Goal: Book appointment/travel/reservation

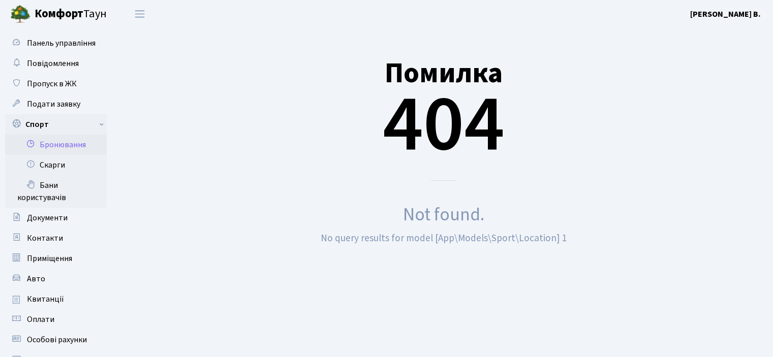
click at [57, 141] on link "Бронювання" at bounding box center [56, 145] width 102 height 20
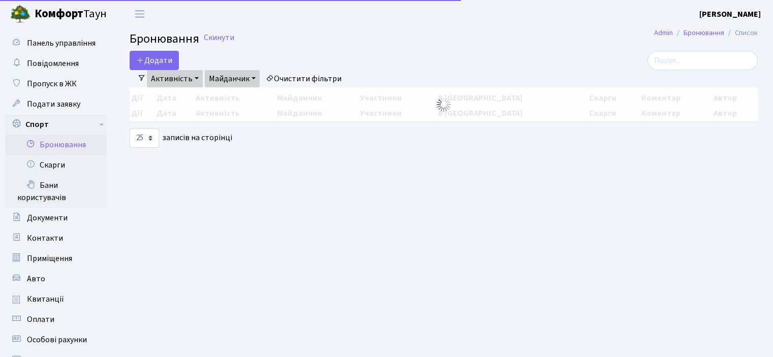
select select "25"
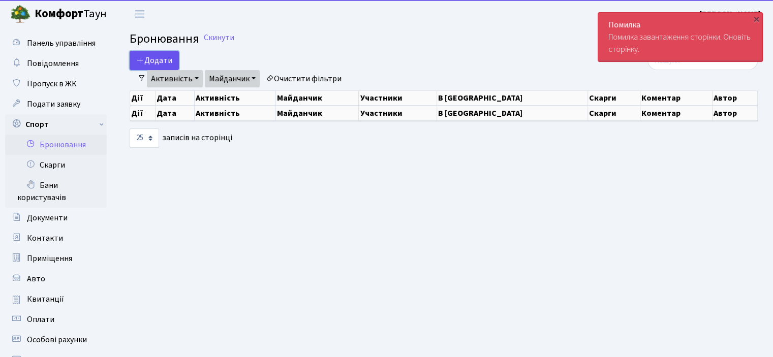
click at [158, 63] on button "Додати" at bounding box center [154, 60] width 49 height 19
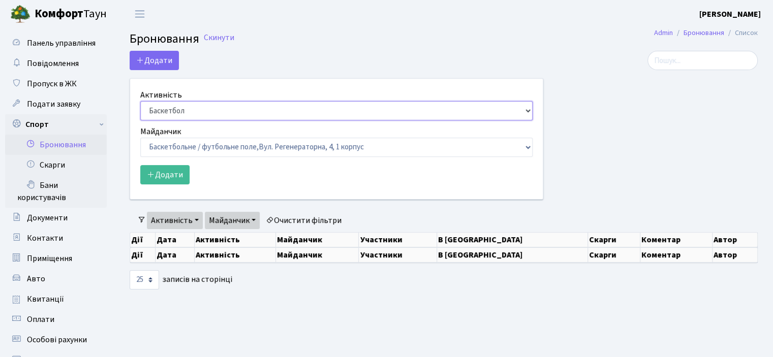
click at [220, 111] on select "Баскетбол Волейбол Йога Катання на роликах Настільний теніс Теніс Футбол Фітнес" at bounding box center [336, 110] width 392 height 19
select select "1"
click at [140, 101] on select "Баскетбол Волейбол Йога Катання на роликах Настільний теніс Теніс Футбол Фітнес" at bounding box center [336, 110] width 392 height 19
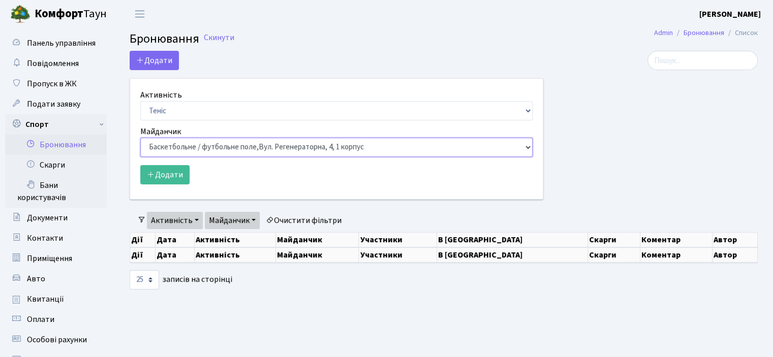
click at [191, 150] on select "Баскетбольне / футбольне поле, Вул. Регенераторна, 4, 1 корпус Баскетбольне пол…" at bounding box center [336, 147] width 392 height 19
click at [56, 4] on link "Комфорт Таун" at bounding box center [63, 14] width 127 height 28
